Goal: Task Accomplishment & Management: Manage account settings

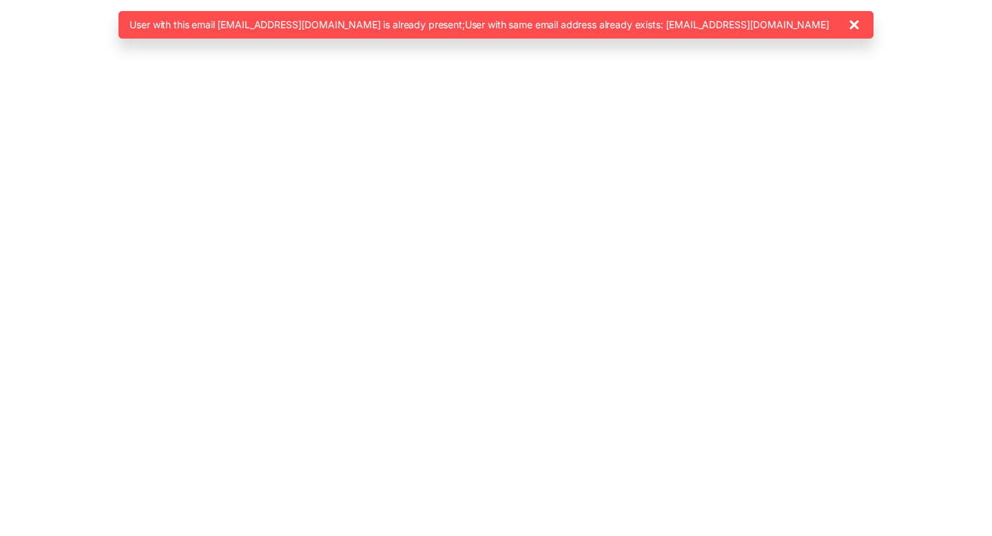
click at [863, 24] on icon at bounding box center [854, 25] width 17 height 17
